Goal: Task Accomplishment & Management: Use online tool/utility

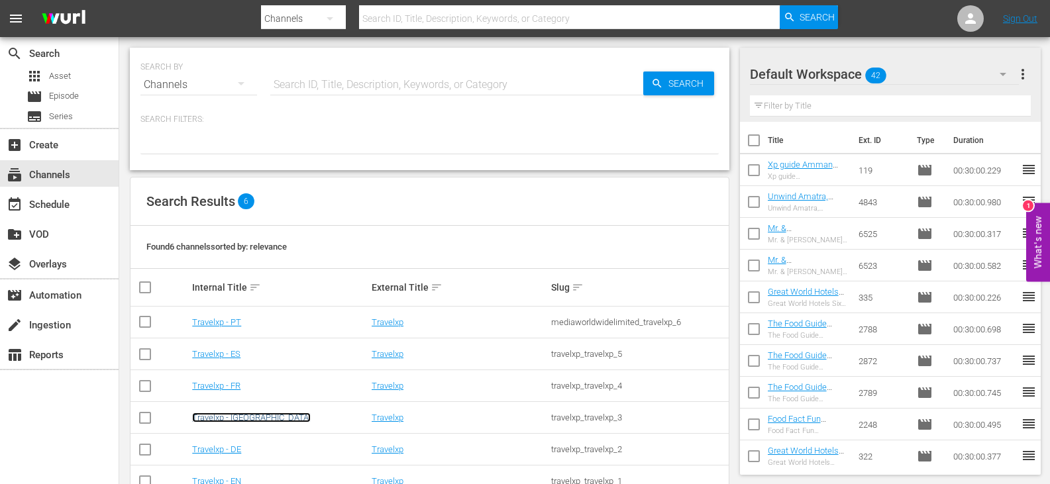
click at [221, 421] on link "Travelxp - [GEOGRAPHIC_DATA]" at bounding box center [251, 418] width 119 height 10
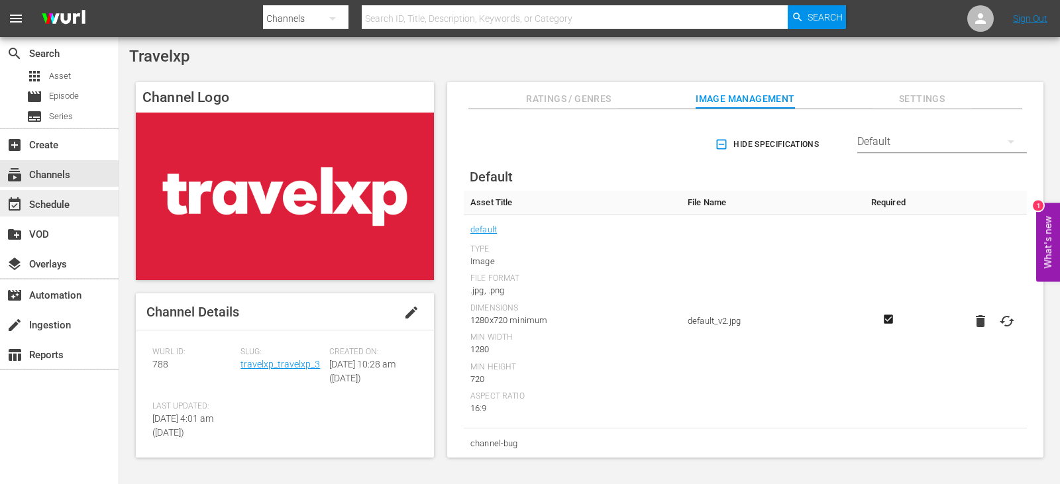
click at [38, 209] on div "event_available Schedule" at bounding box center [37, 203] width 74 height 12
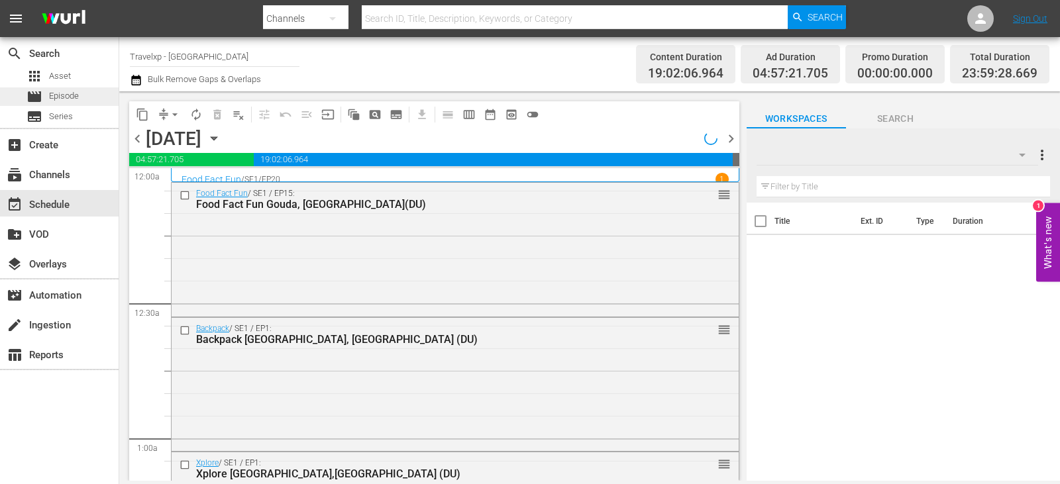
click at [64, 97] on span "Episode" at bounding box center [64, 95] width 30 height 13
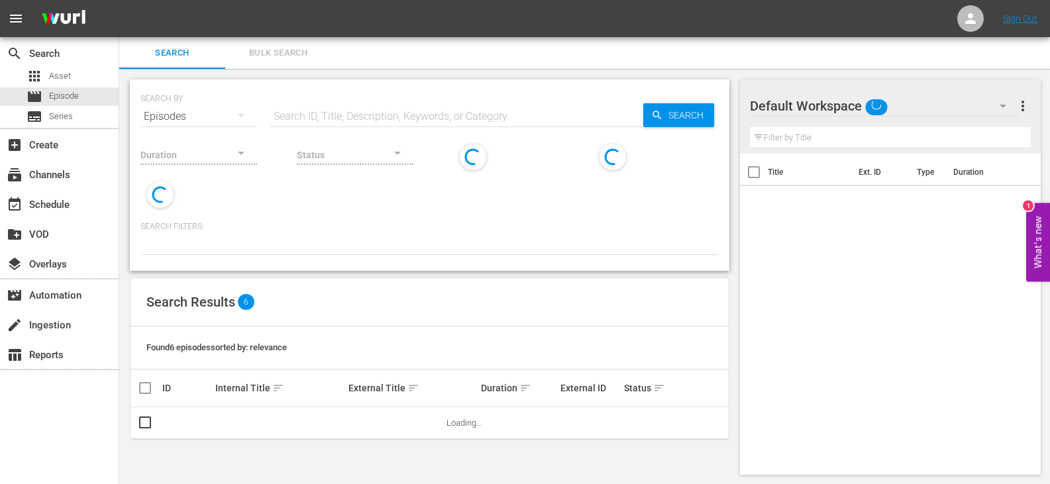
click at [384, 121] on input "text" at bounding box center [456, 117] width 373 height 32
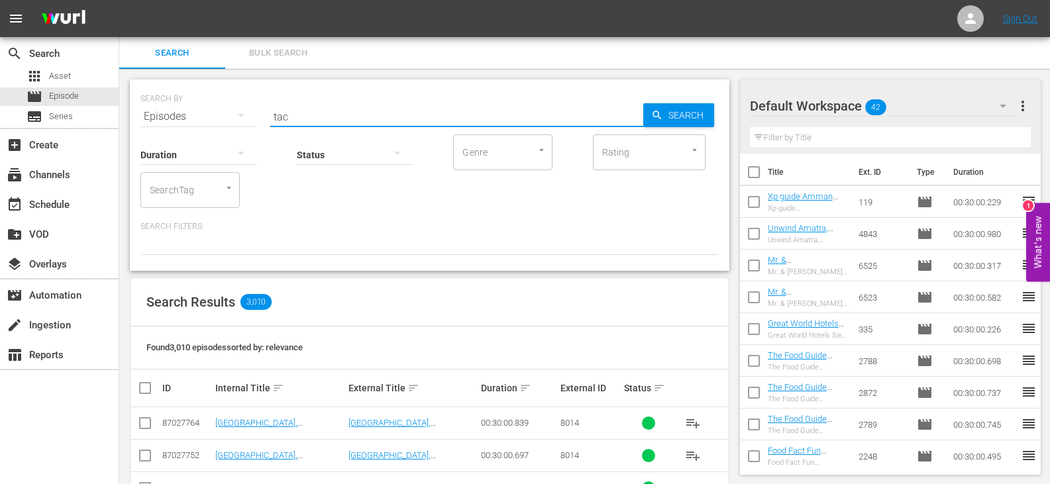
type input "taco"
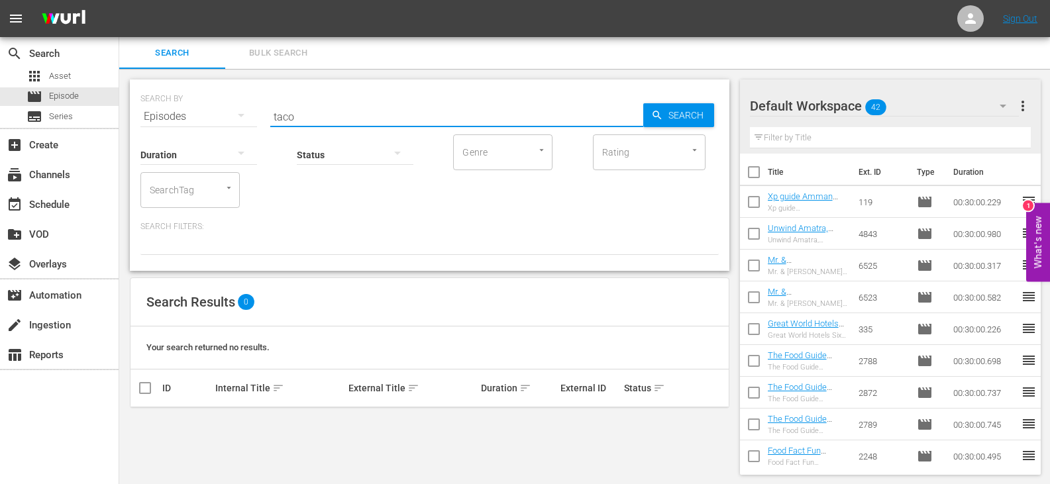
scroll to position [1, 0]
drag, startPoint x: 332, startPoint y: 112, endPoint x: 240, endPoint y: 117, distance: 91.5
click at [240, 117] on div "SEARCH BY Search By Episodes Search ID, Title, Description, Keywords, or Catego…" at bounding box center [429, 107] width 578 height 48
